Goal: Check status: Check status

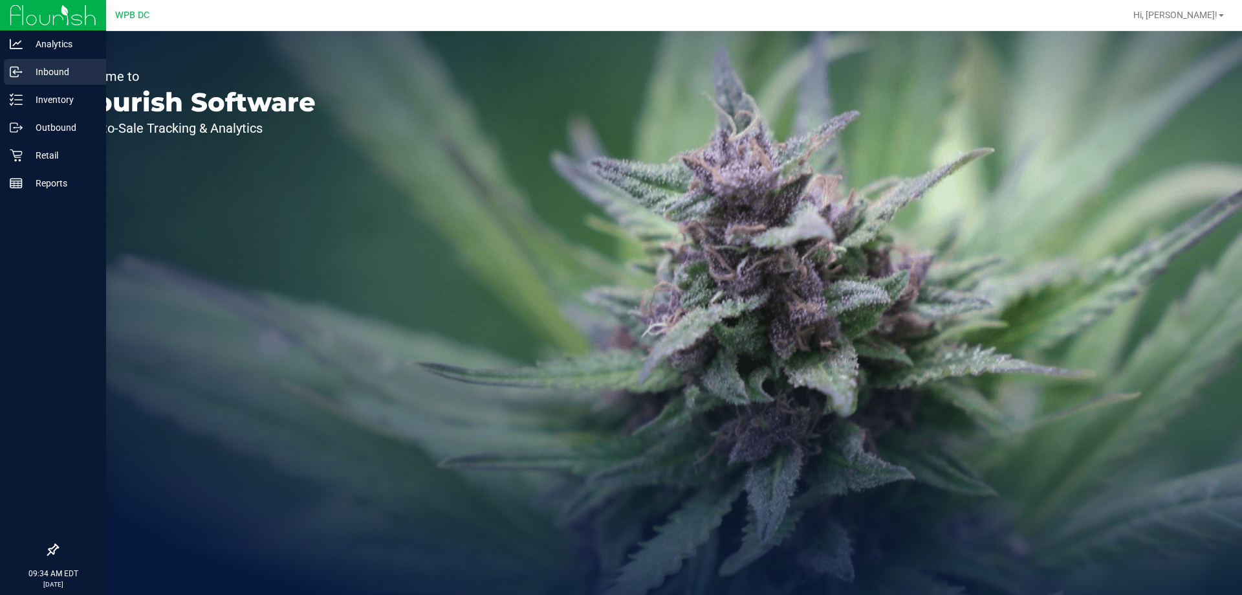
click at [49, 82] on div "Inbound" at bounding box center [55, 72] width 102 height 26
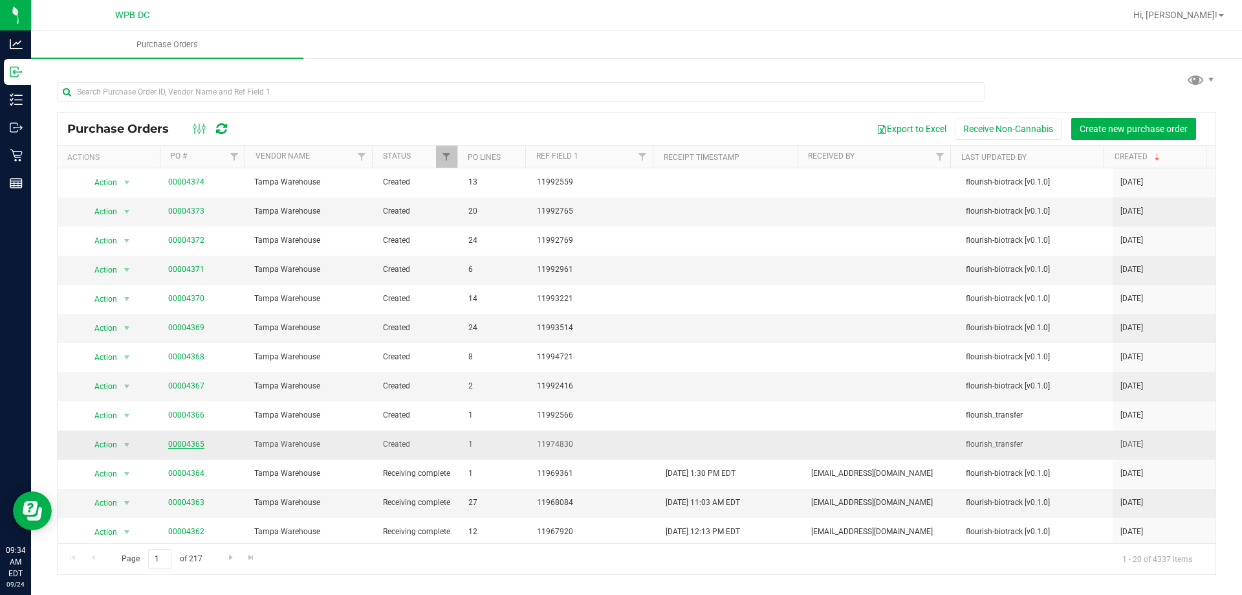
click at [197, 441] on link "00004365" at bounding box center [186, 443] width 36 height 9
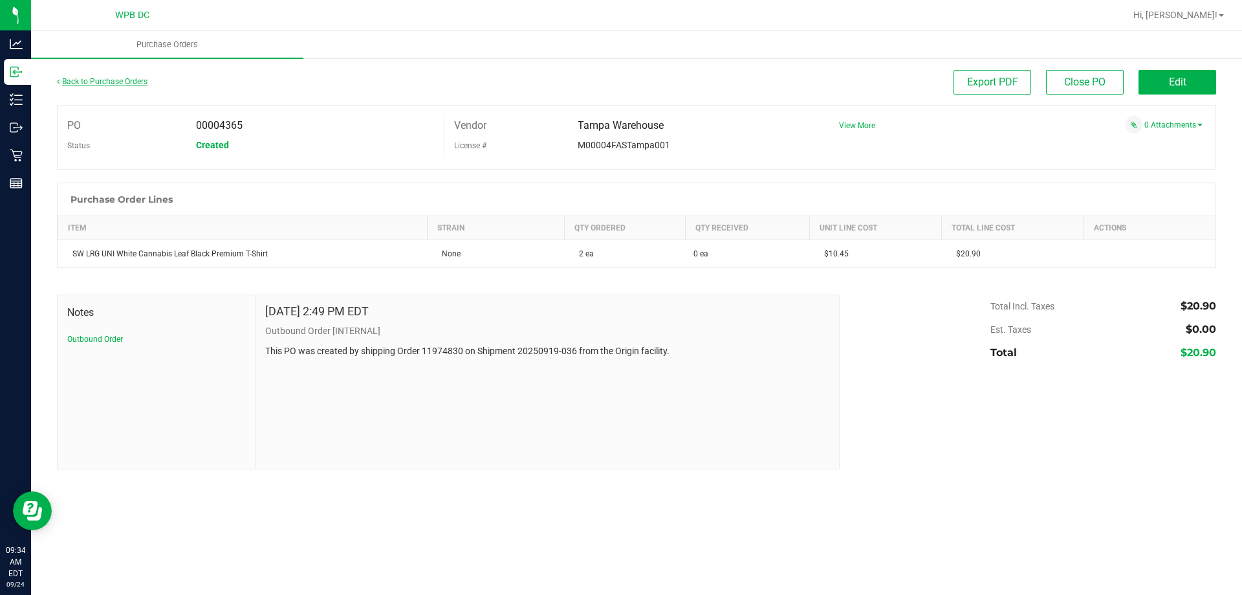
click at [90, 83] on link "Back to Purchase Orders" at bounding box center [102, 81] width 91 height 9
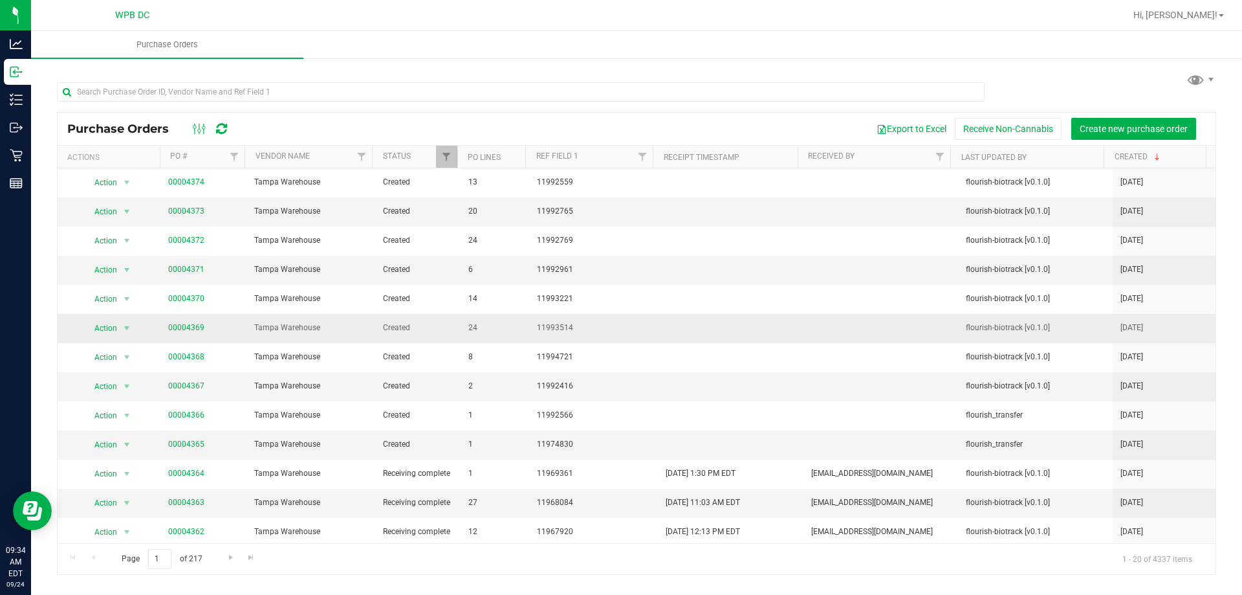
click at [193, 320] on td "00004369" at bounding box center [203, 328] width 86 height 29
click at [191, 324] on link "00004369" at bounding box center [186, 327] width 36 height 9
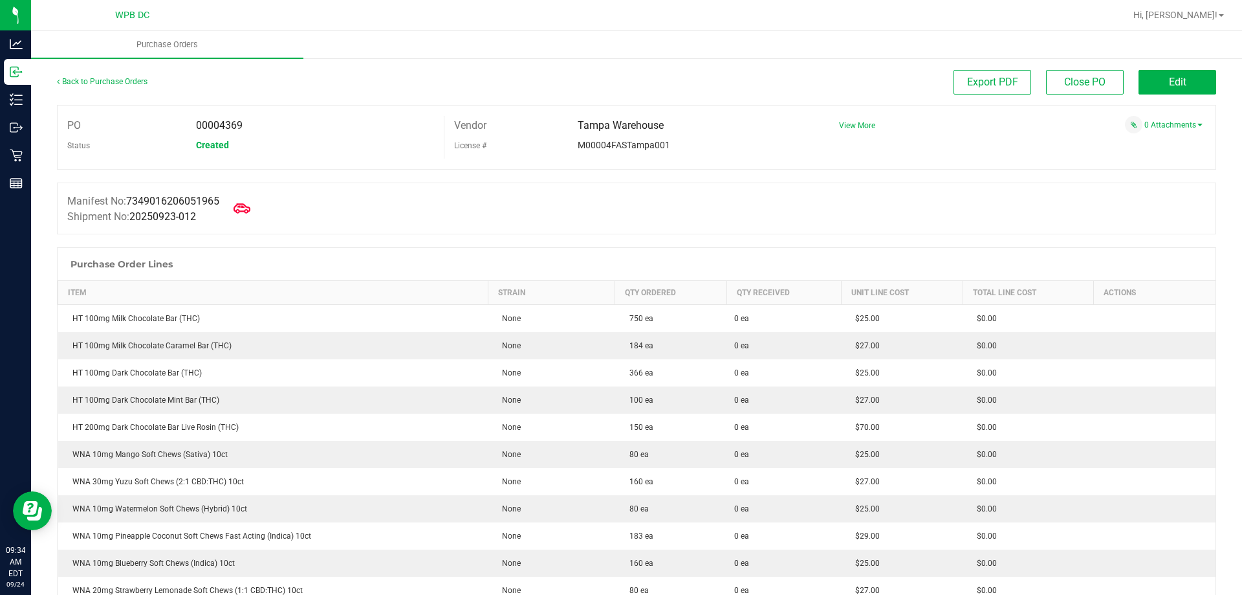
click at [250, 214] on icon at bounding box center [242, 208] width 17 height 17
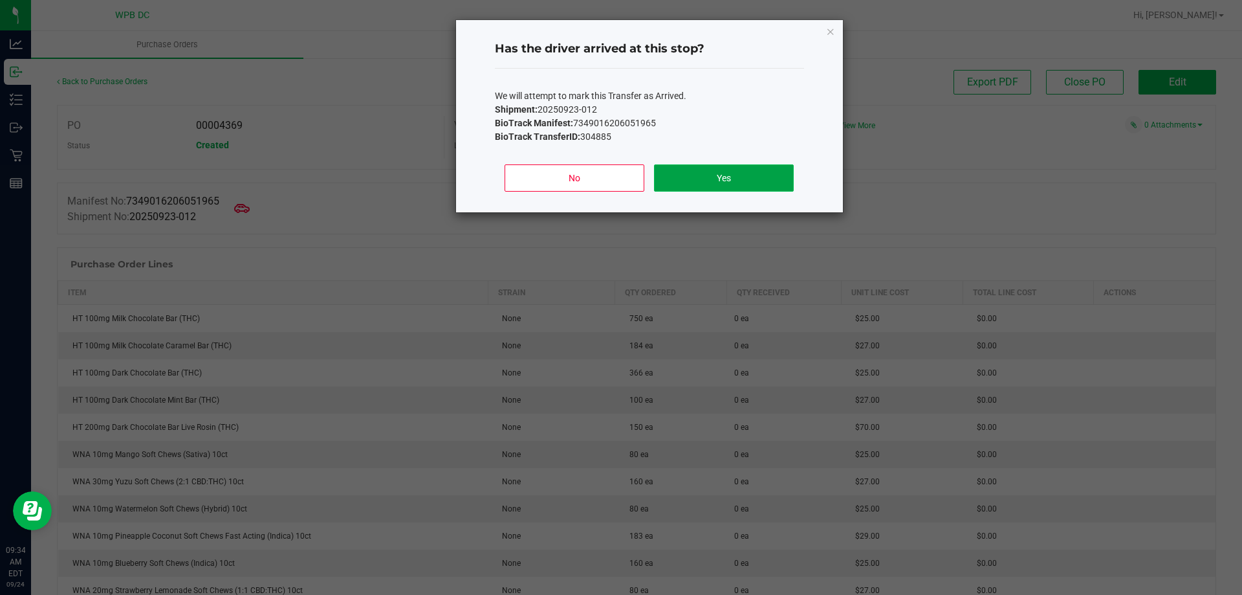
click at [765, 181] on button "Yes" at bounding box center [723, 177] width 139 height 27
